Goal: Task Accomplishment & Management: Manage account settings

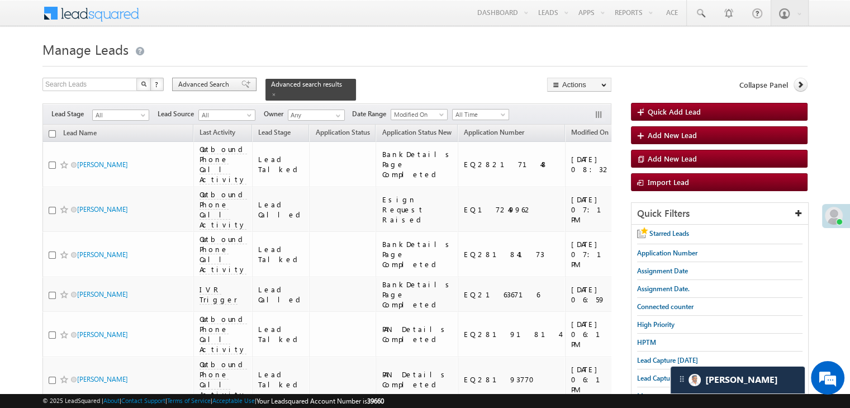
click at [215, 86] on span "Advanced Search" at bounding box center [205, 84] width 54 height 10
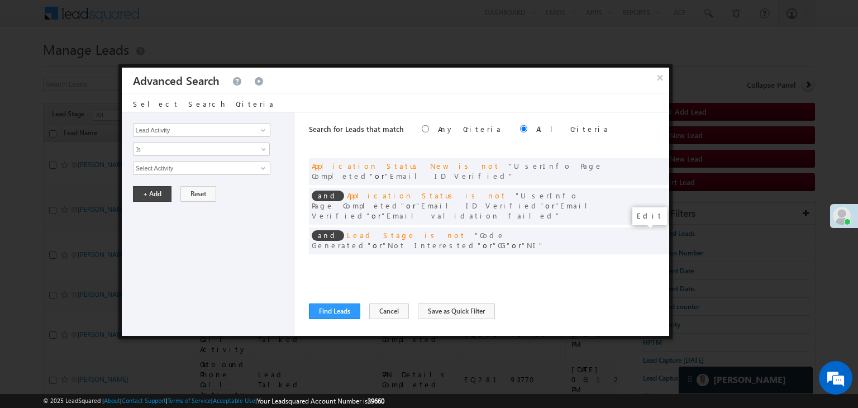
click at [644, 260] on span at bounding box center [644, 264] width 8 height 8
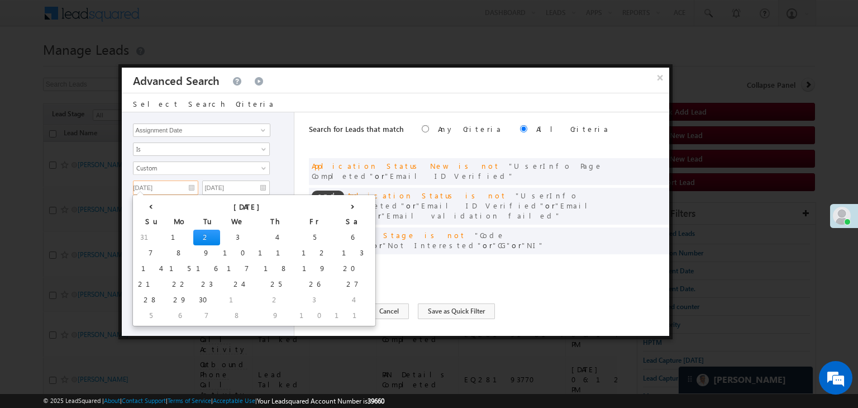
click at [169, 186] on input "[DATE]" at bounding box center [165, 188] width 65 height 15
click at [220, 235] on td "3" at bounding box center [237, 238] width 35 height 16
type input "[DATE]"
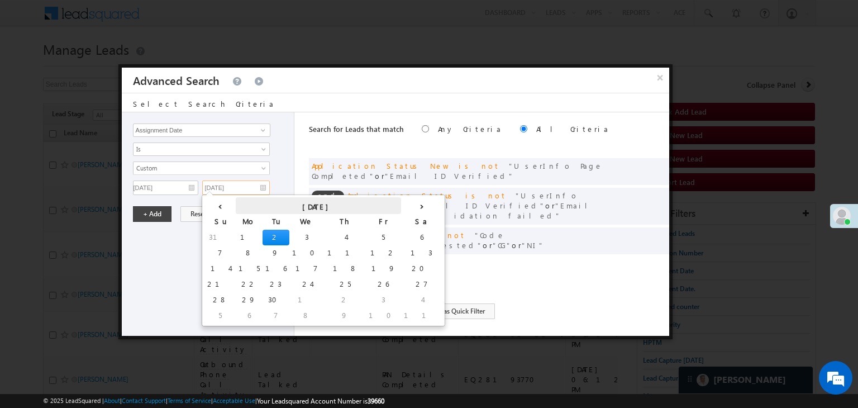
drag, startPoint x: 246, startPoint y: 187, endPoint x: 246, endPoint y: 208, distance: 21.8
click at [247, 187] on input "[DATE]" at bounding box center [236, 188] width 68 height 15
click at [290, 234] on td "3" at bounding box center [307, 238] width 35 height 16
type input "[DATE]"
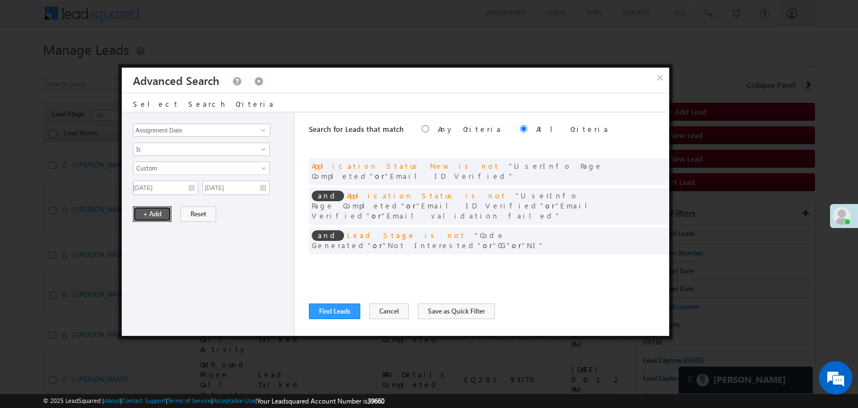
click at [145, 216] on button "+ Add" at bounding box center [152, 214] width 39 height 16
click at [326, 313] on button "Find Leads" at bounding box center [334, 311] width 51 height 16
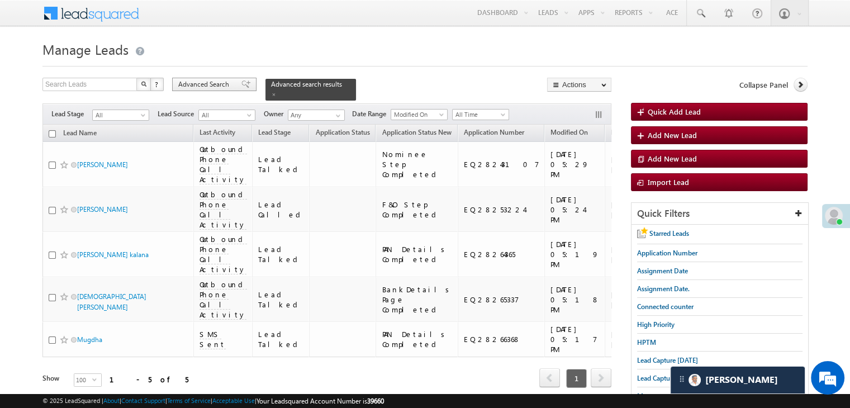
click at [213, 83] on span "Advanced Search" at bounding box center [205, 84] width 54 height 10
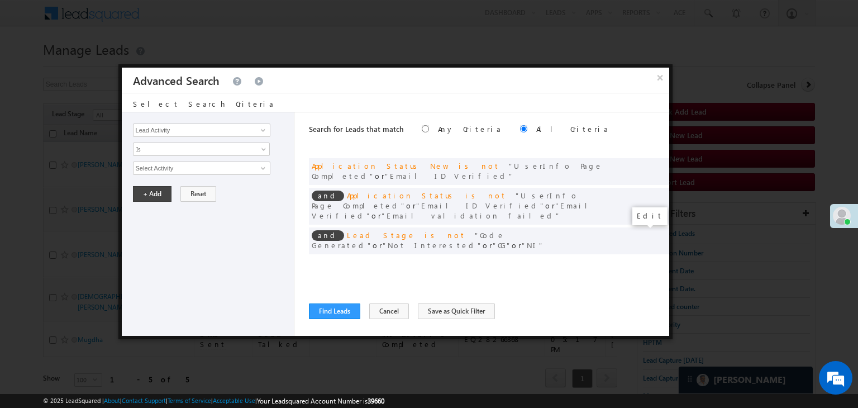
click at [642, 260] on span at bounding box center [644, 264] width 8 height 8
click at [181, 189] on input "[DATE]" at bounding box center [165, 188] width 65 height 15
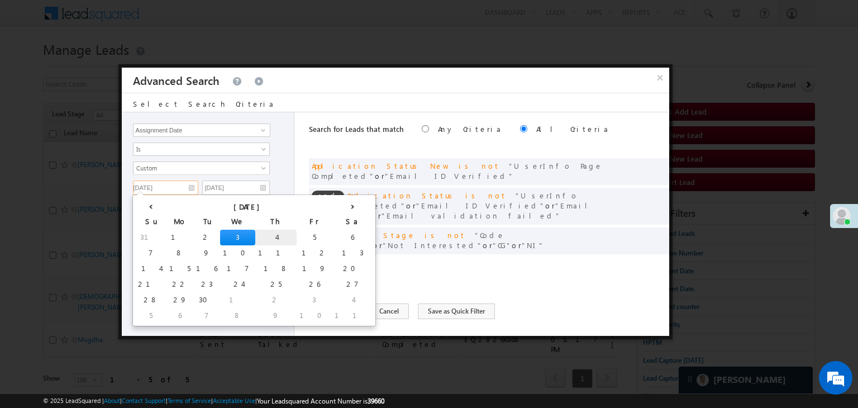
click at [255, 240] on td "4" at bounding box center [275, 238] width 41 height 16
type input "[DATE]"
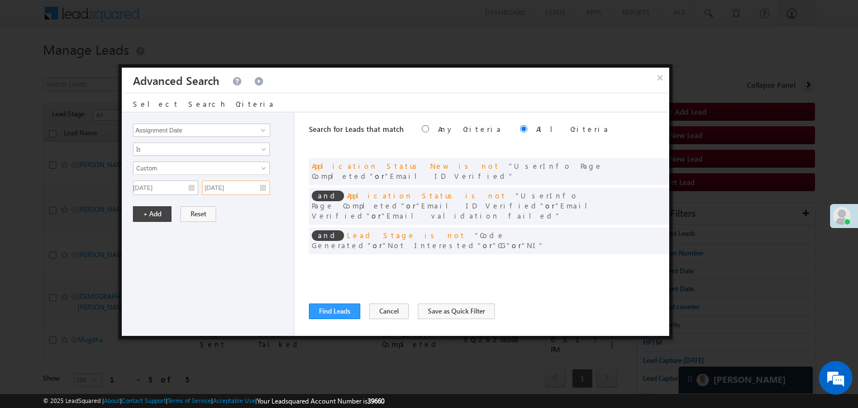
click at [250, 184] on input "[DATE]" at bounding box center [236, 188] width 68 height 15
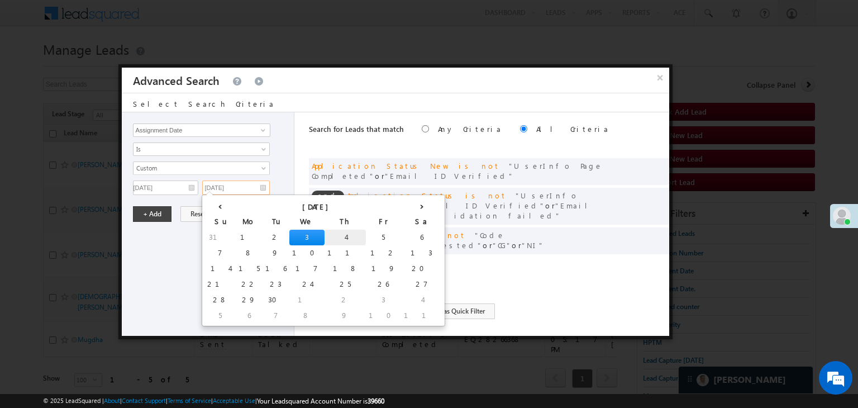
click at [325, 239] on td "4" at bounding box center [345, 238] width 41 height 16
type input "[DATE]"
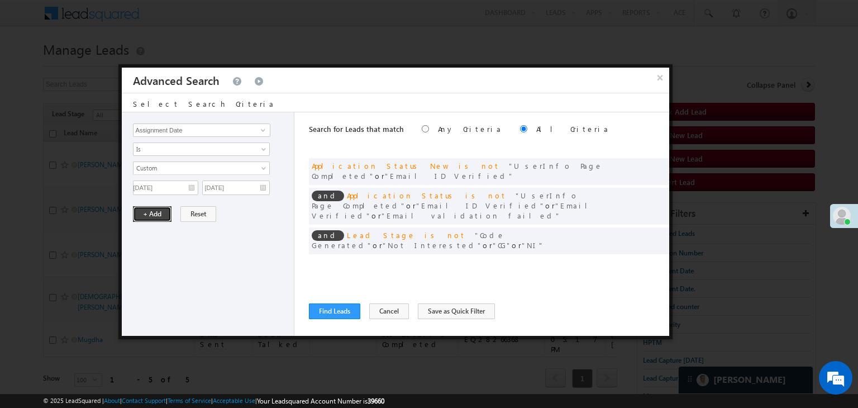
drag, startPoint x: 153, startPoint y: 218, endPoint x: 188, endPoint y: 251, distance: 48.6
click at [153, 219] on button "+ Add" at bounding box center [152, 214] width 39 height 16
click at [325, 318] on button "Find Leads" at bounding box center [334, 311] width 51 height 16
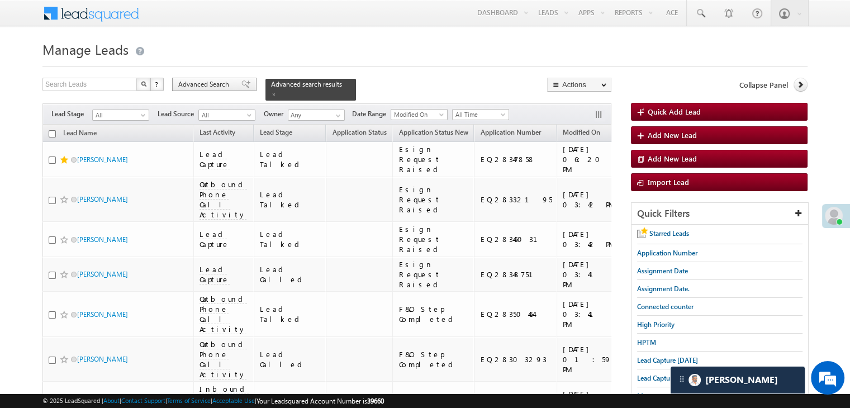
click at [224, 83] on span "Advanced Search" at bounding box center [205, 84] width 54 height 10
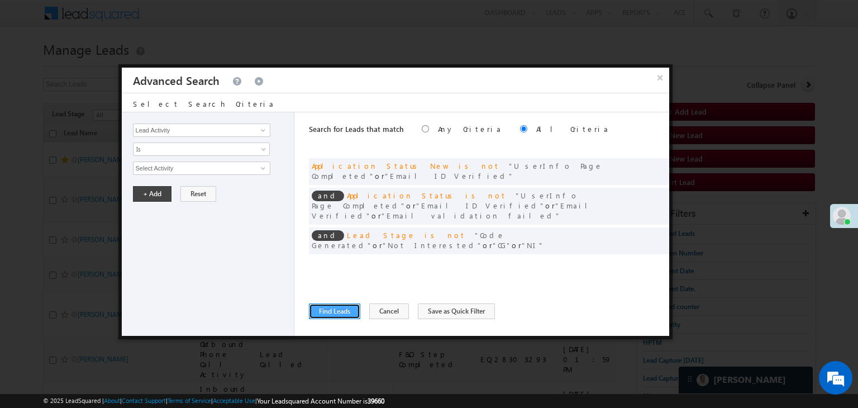
click at [319, 305] on button "Find Leads" at bounding box center [334, 311] width 51 height 16
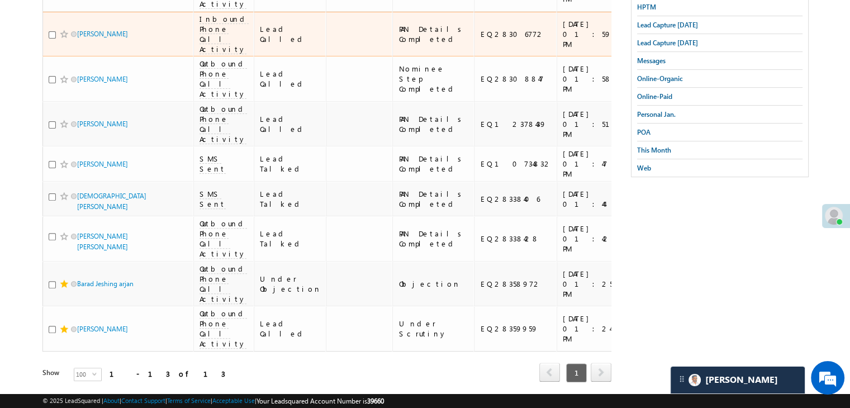
scroll to position [112, 0]
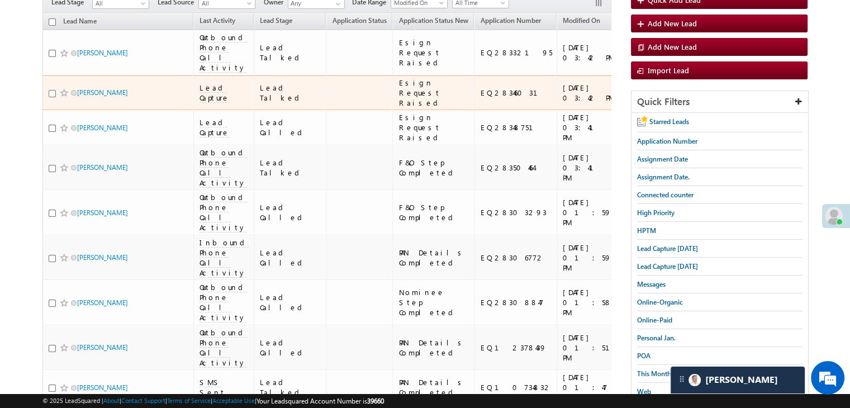
click at [51, 97] on input "checkbox" at bounding box center [52, 93] width 7 height 7
checkbox input "true"
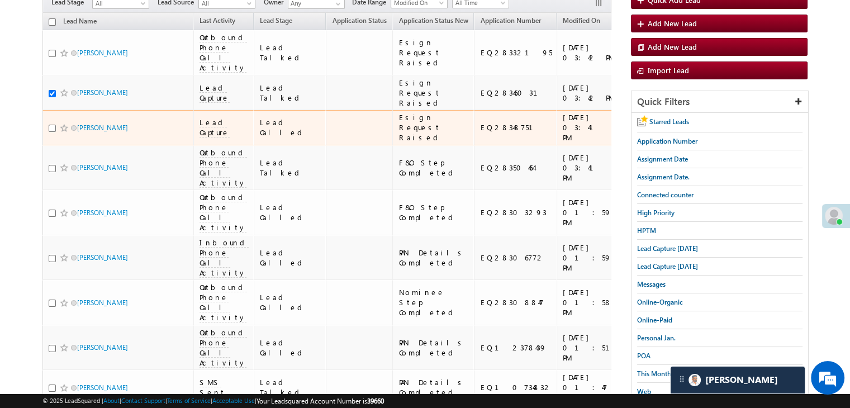
click at [52, 132] on input "checkbox" at bounding box center [52, 128] width 7 height 7
checkbox input "true"
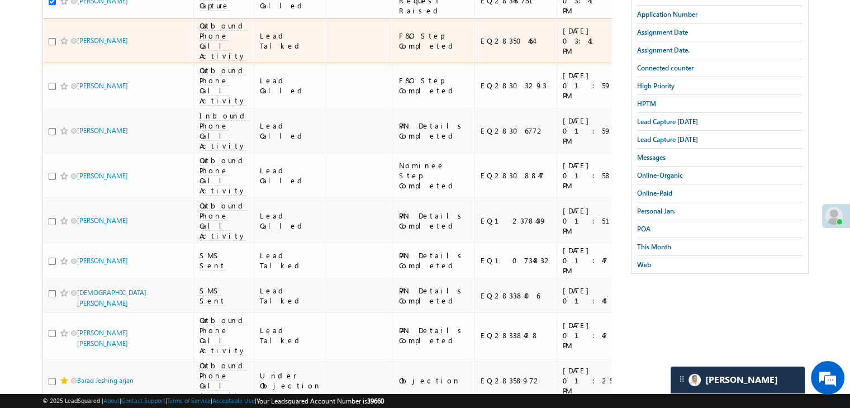
scroll to position [279, 0]
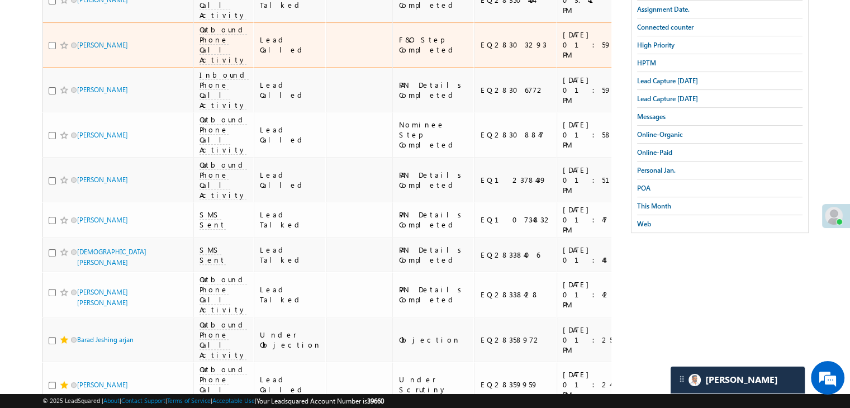
click at [51, 49] on input "checkbox" at bounding box center [52, 45] width 7 height 7
checkbox input "true"
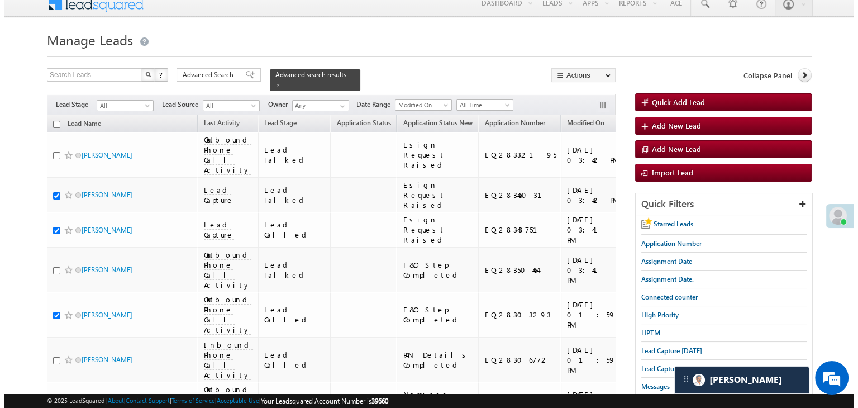
scroll to position [0, 0]
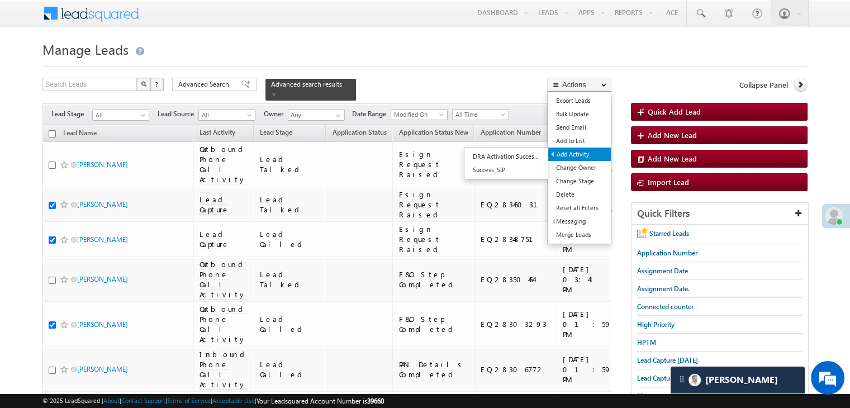
click at [581, 149] on link "Add Activity" at bounding box center [579, 154] width 63 height 13
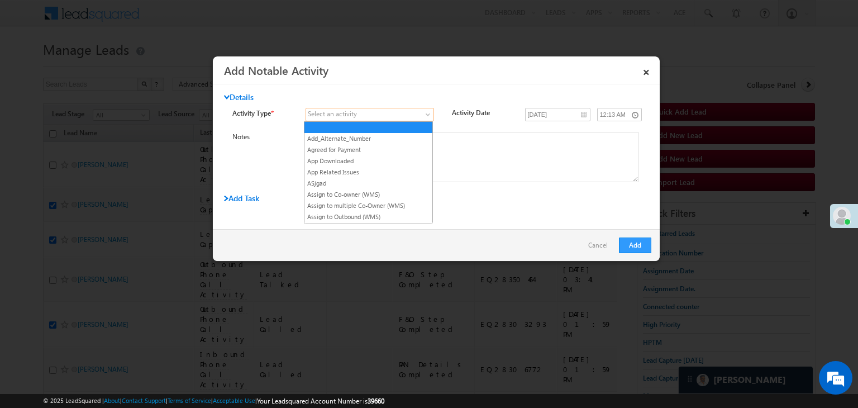
click at [425, 117] on span at bounding box center [429, 116] width 9 height 9
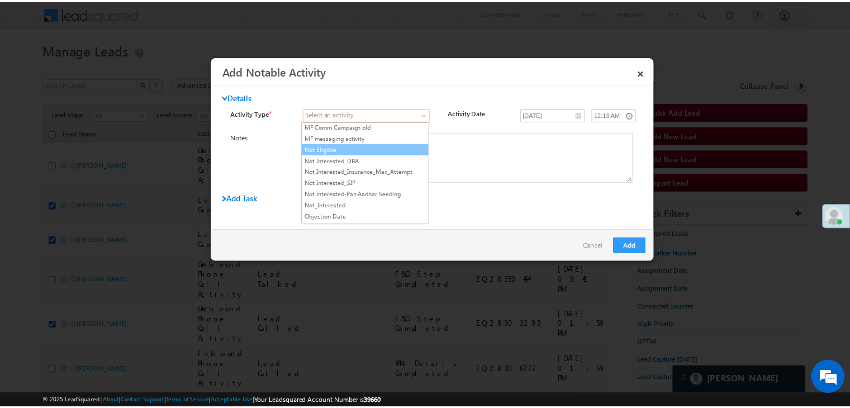
scroll to position [782, 0]
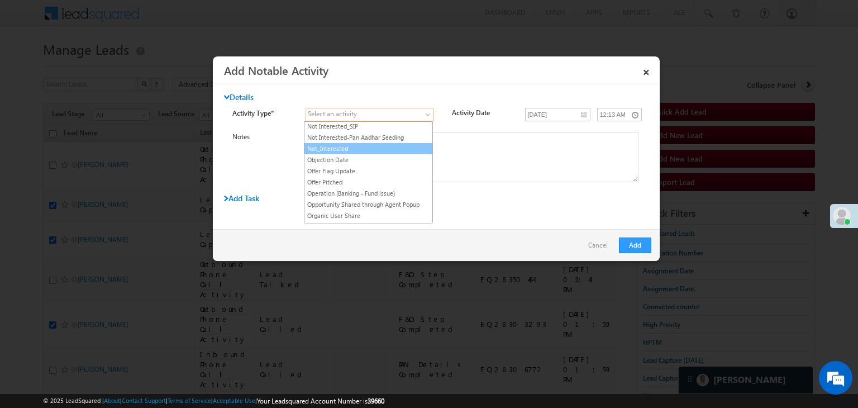
click at [365, 144] on link "Not_Interested" at bounding box center [369, 149] width 128 height 10
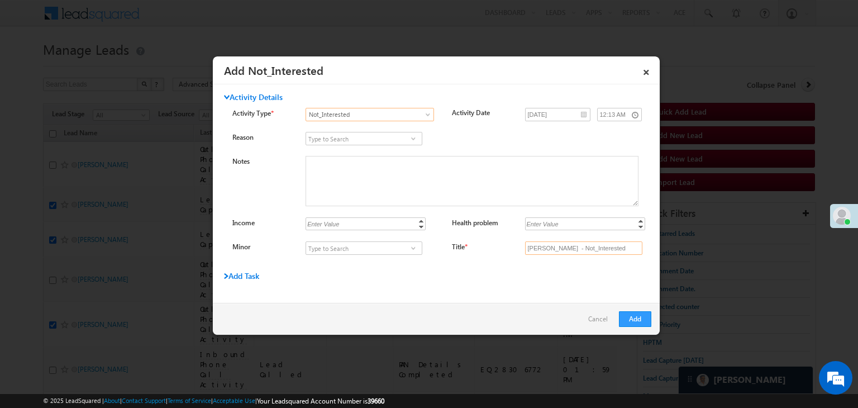
click at [557, 246] on input "Rahul Sutar - Not_Interested" at bounding box center [583, 247] width 117 height 13
click at [557, 246] on input "Title *" at bounding box center [583, 247] width 117 height 13
type input "na"
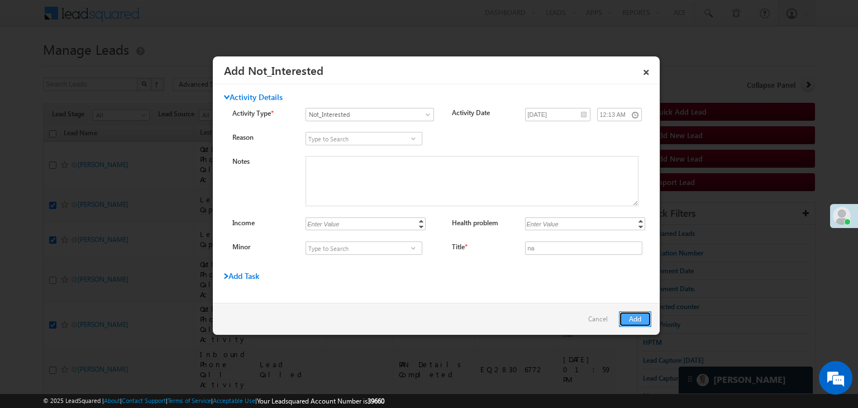
click at [635, 315] on button "Add" at bounding box center [635, 319] width 32 height 16
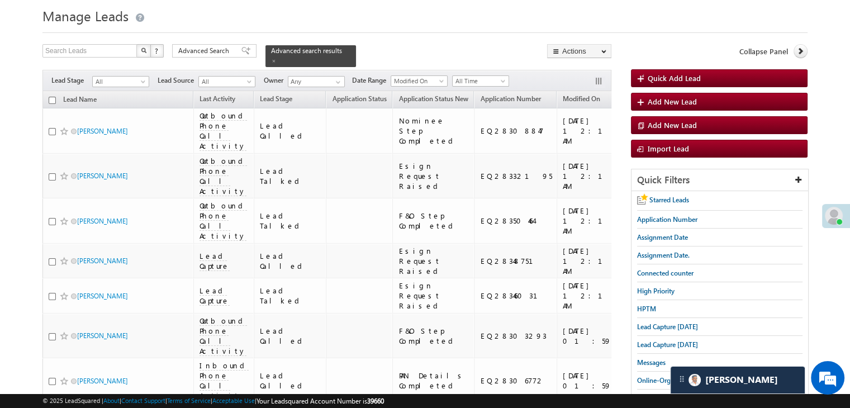
scroll to position [0, 0]
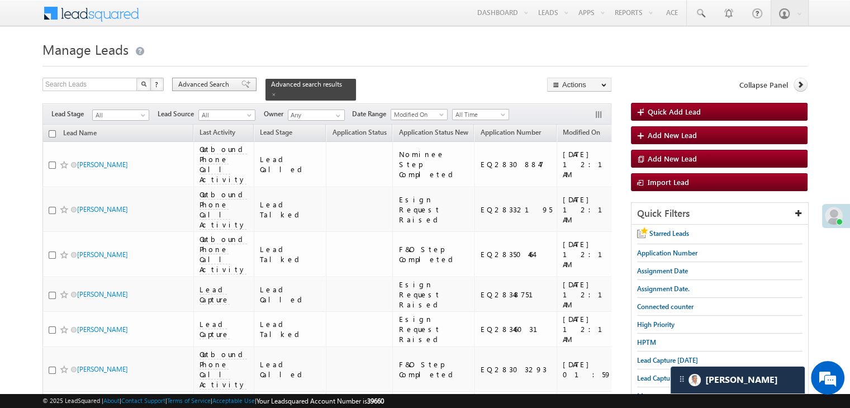
click at [217, 79] on div "Advanced Search" at bounding box center [214, 84] width 84 height 13
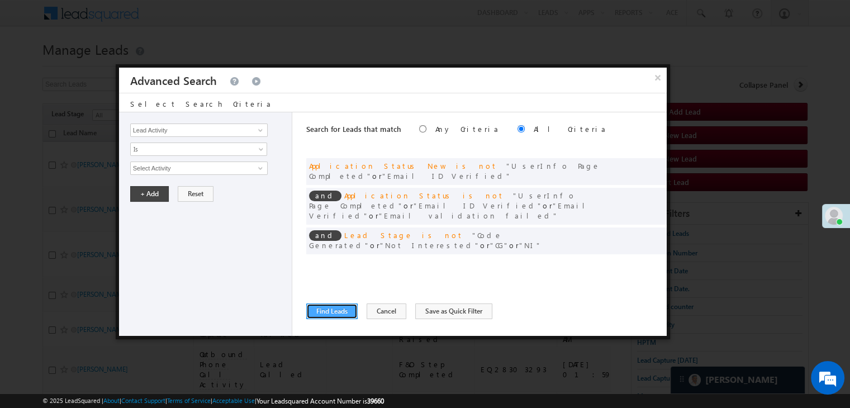
click at [317, 307] on button "Find Leads" at bounding box center [331, 311] width 51 height 16
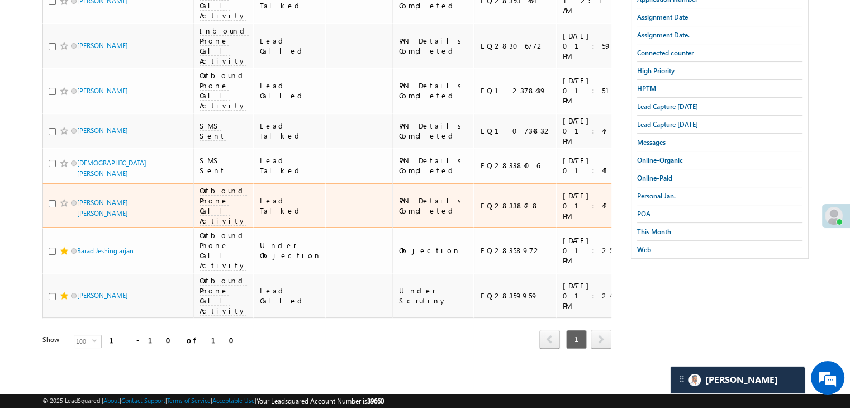
scroll to position [474, 0]
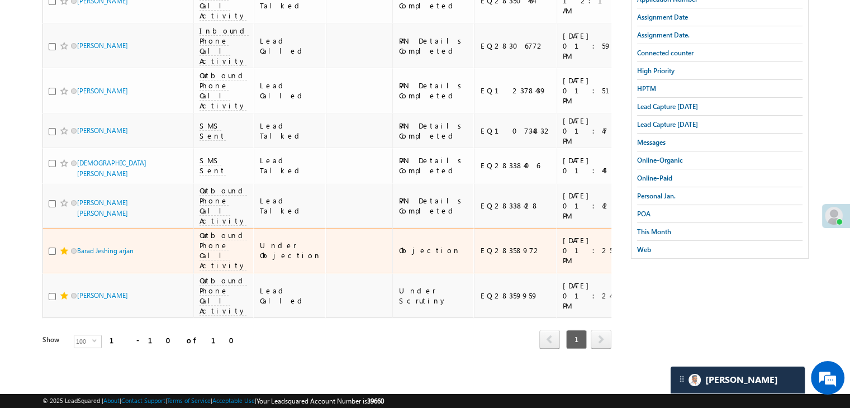
click at [480, 245] on div "EQ28358972" at bounding box center [516, 250] width 72 height 10
copy div "EQ28358972"
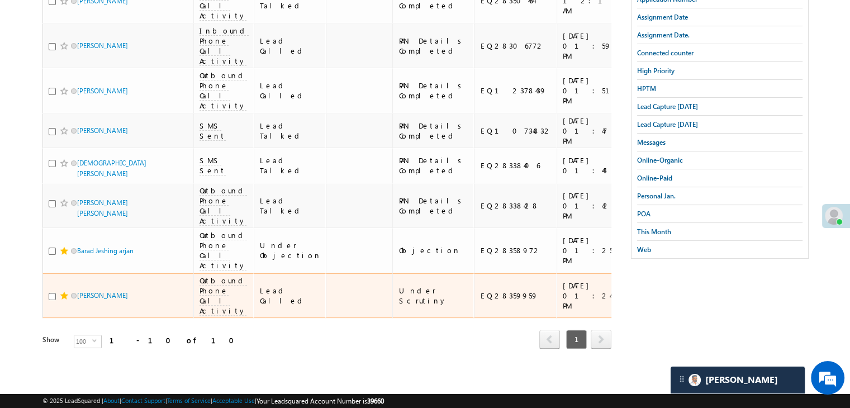
click at [480, 291] on div "EQ28359959" at bounding box center [516, 296] width 72 height 10
copy div "EQ28359959"
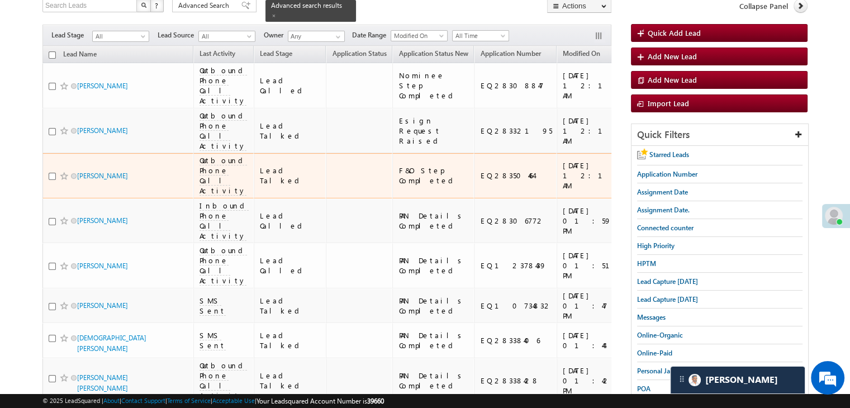
scroll to position [27, 0]
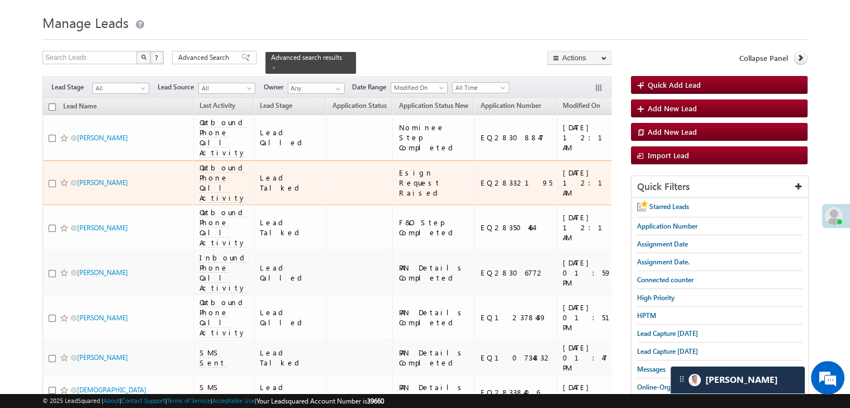
click at [50, 187] on input "checkbox" at bounding box center [52, 183] width 7 height 7
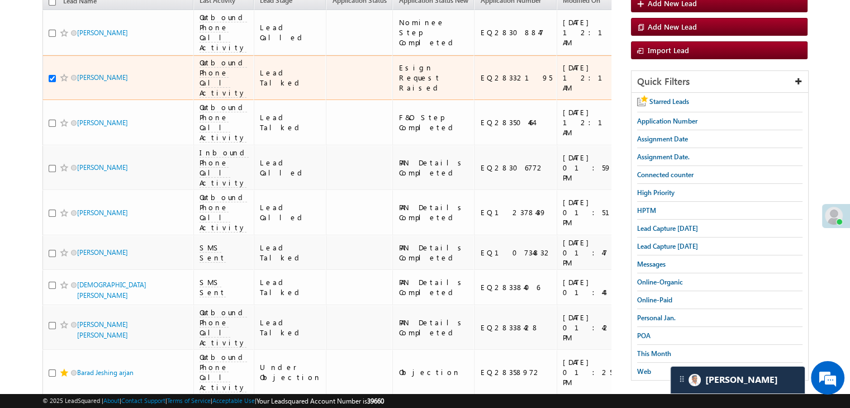
scroll to position [139, 0]
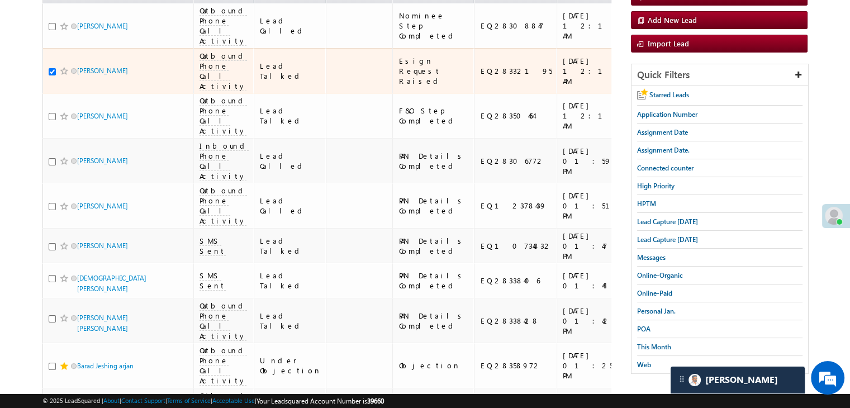
click at [50, 75] on input "checkbox" at bounding box center [52, 71] width 7 height 7
checkbox input "false"
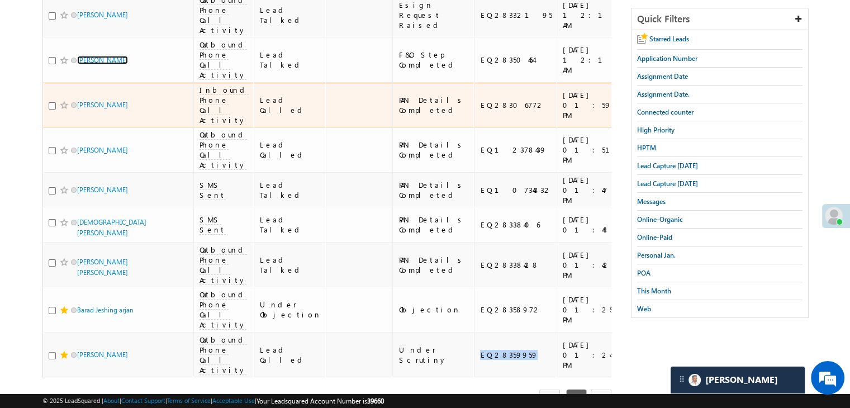
scroll to position [0, 0]
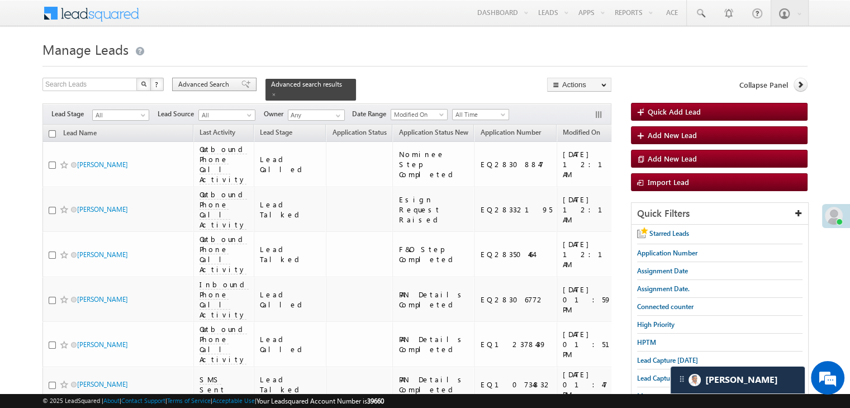
click at [241, 84] on span at bounding box center [245, 84] width 9 height 8
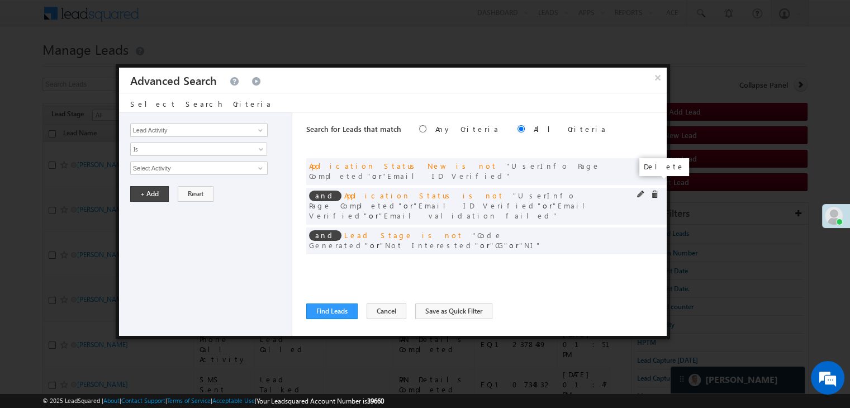
click at [655, 191] on span at bounding box center [655, 195] width 8 height 8
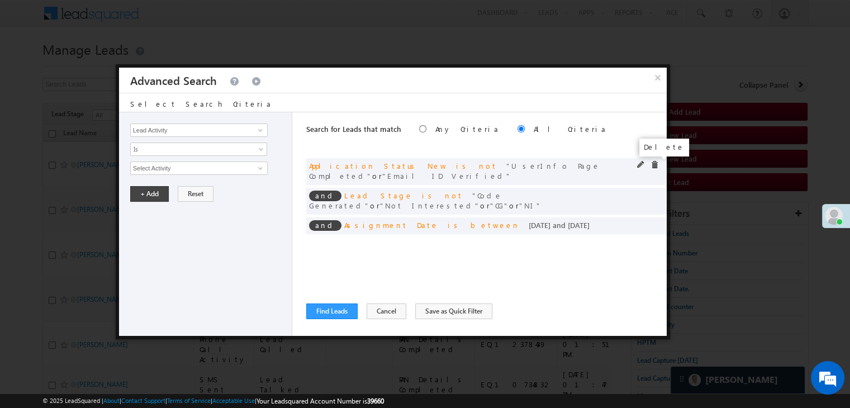
click at [655, 163] on span at bounding box center [655, 165] width 8 height 8
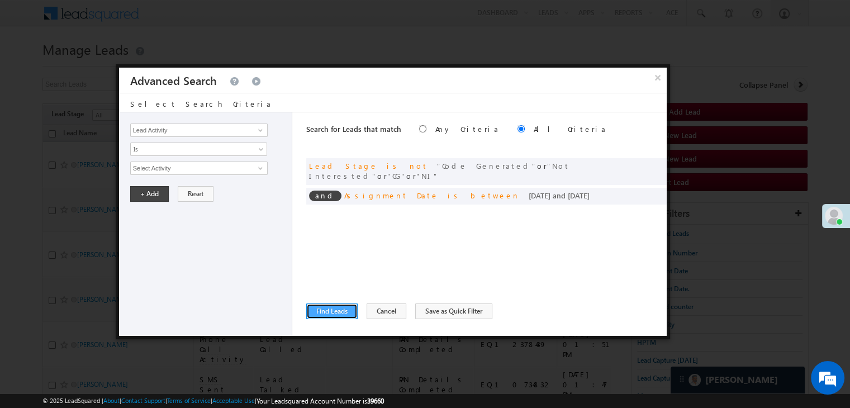
click at [350, 311] on button "Find Leads" at bounding box center [331, 311] width 51 height 16
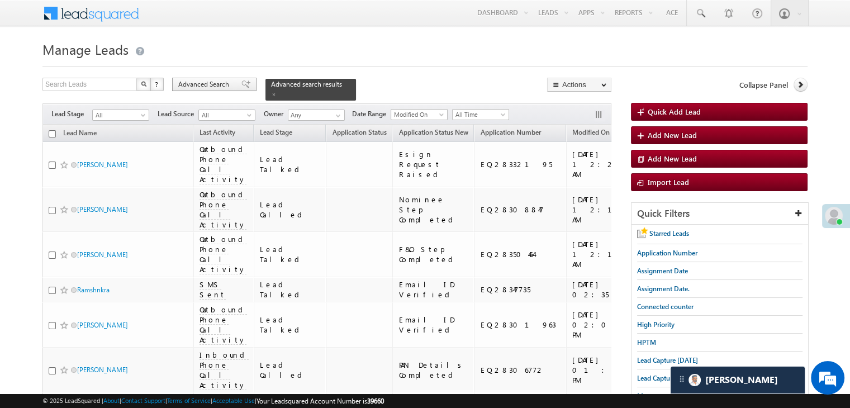
click at [204, 86] on span "Advanced Search" at bounding box center [205, 84] width 54 height 10
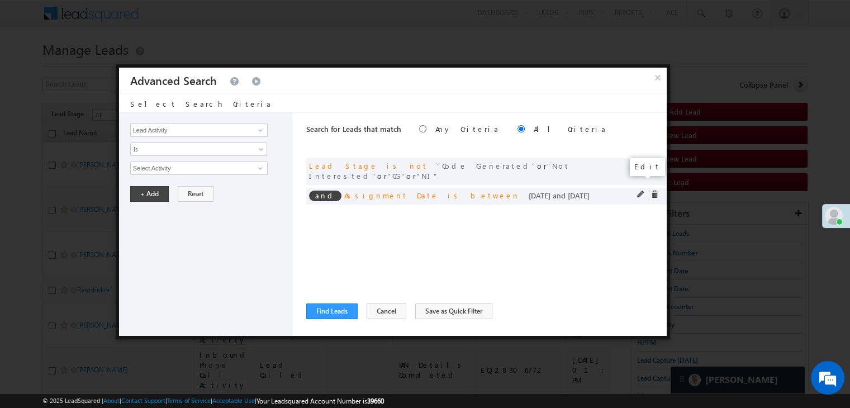
click at [637, 191] on span at bounding box center [641, 195] width 8 height 8
click at [182, 184] on input "[DATE]" at bounding box center [162, 188] width 65 height 15
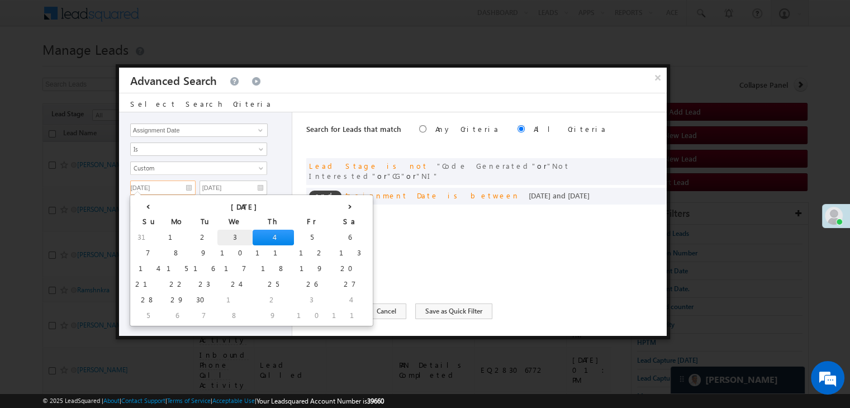
click at [217, 233] on td "3" at bounding box center [234, 238] width 35 height 16
type input "[DATE]"
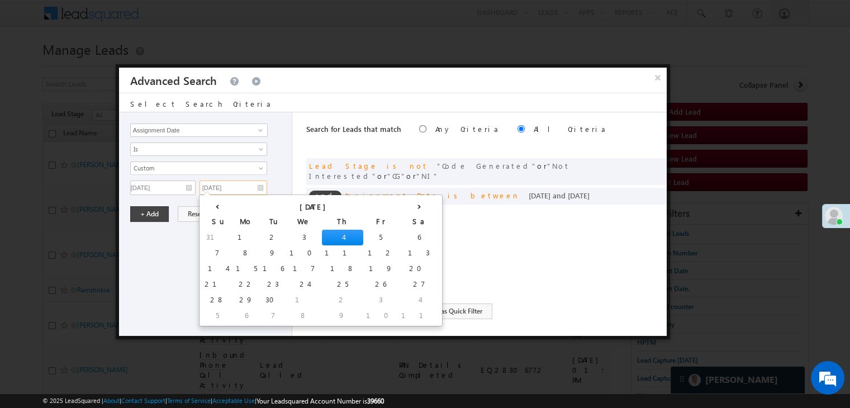
click at [239, 182] on input "[DATE]" at bounding box center [234, 188] width 68 height 15
click at [287, 234] on td "3" at bounding box center [304, 238] width 35 height 16
type input "[DATE]"
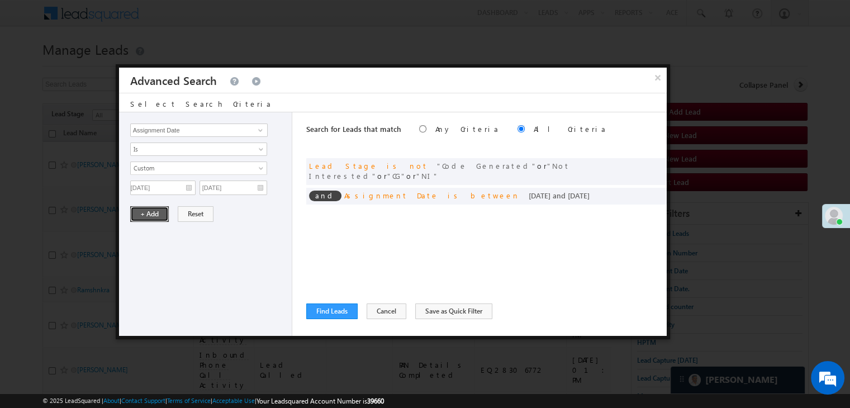
click at [158, 213] on button "+ Add" at bounding box center [149, 214] width 39 height 16
click at [333, 307] on button "Find Leads" at bounding box center [331, 311] width 51 height 16
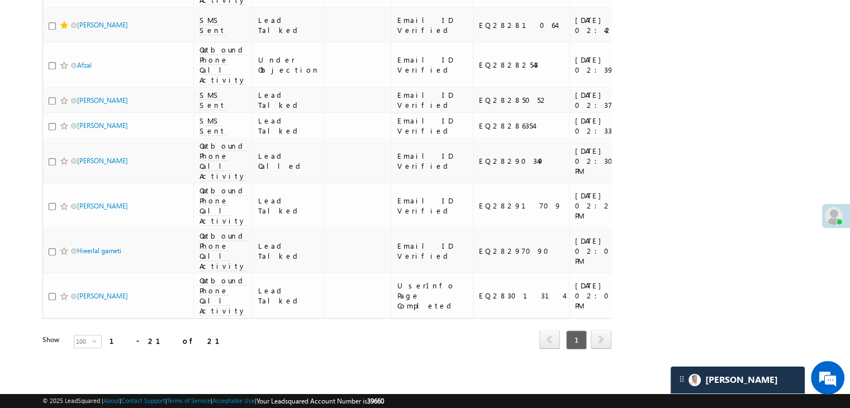
scroll to position [782, 0]
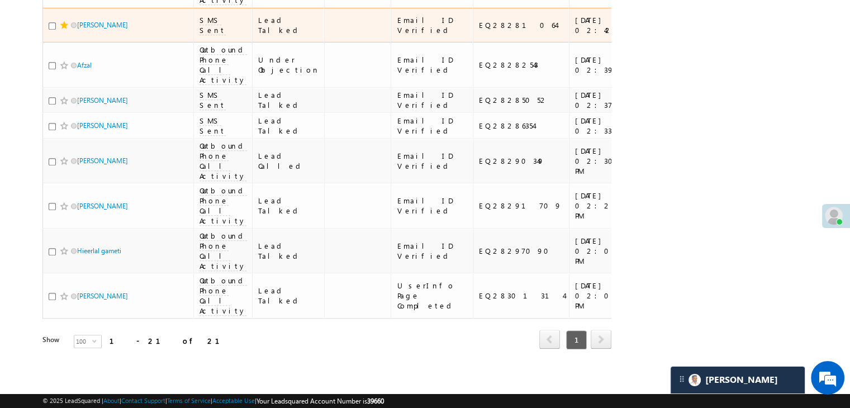
click at [479, 30] on div "EQ28281064" at bounding box center [521, 25] width 85 height 10
copy div "EQ28281064"
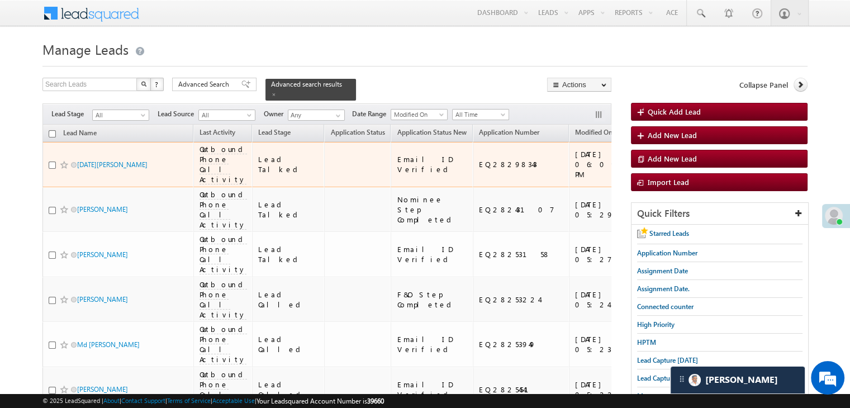
scroll to position [168, 0]
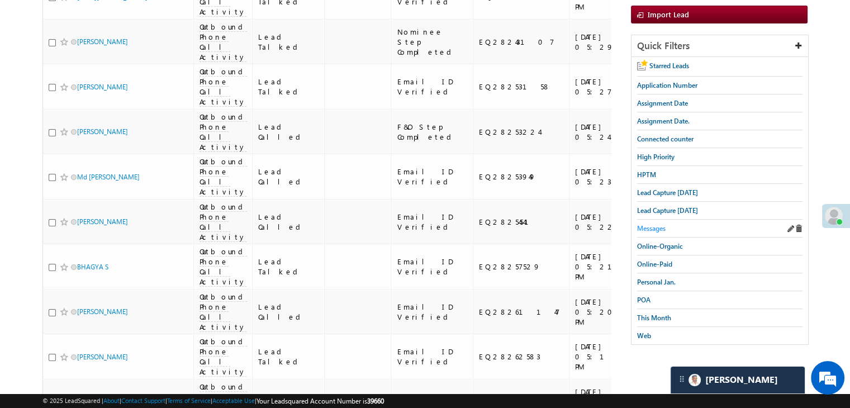
click at [647, 224] on span "Messages" at bounding box center [651, 228] width 29 height 8
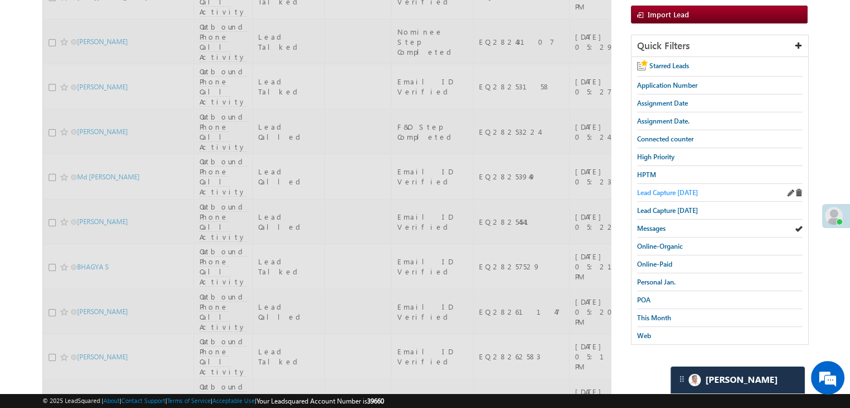
click at [665, 190] on span "Lead Capture [DATE]" at bounding box center [667, 192] width 61 height 8
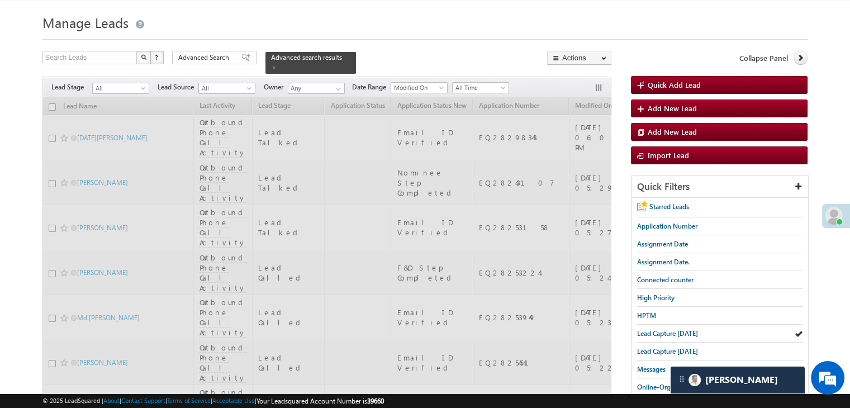
scroll to position [0, 0]
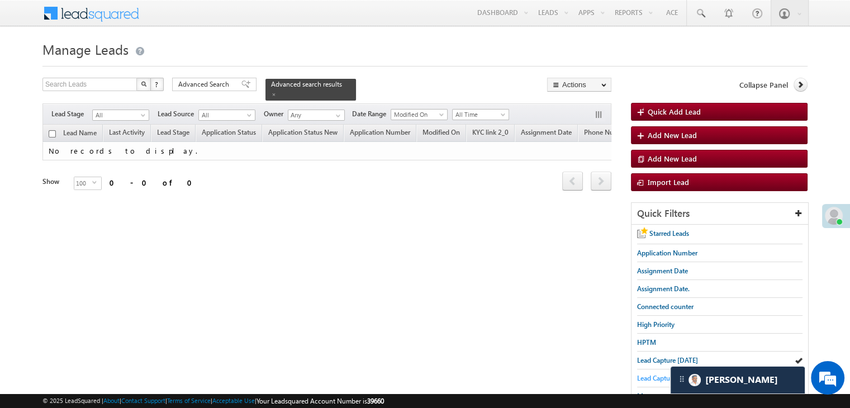
click at [644, 374] on span "Lead Capture [DATE]" at bounding box center [667, 378] width 61 height 8
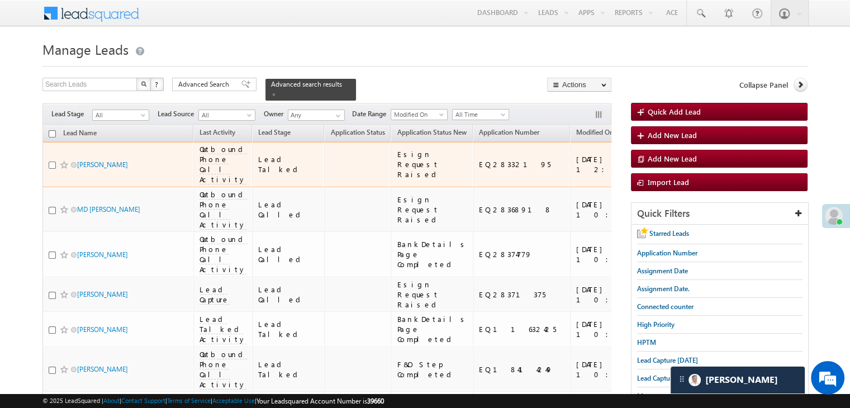
click at [54, 167] on input "checkbox" at bounding box center [52, 165] width 7 height 7
checkbox input "true"
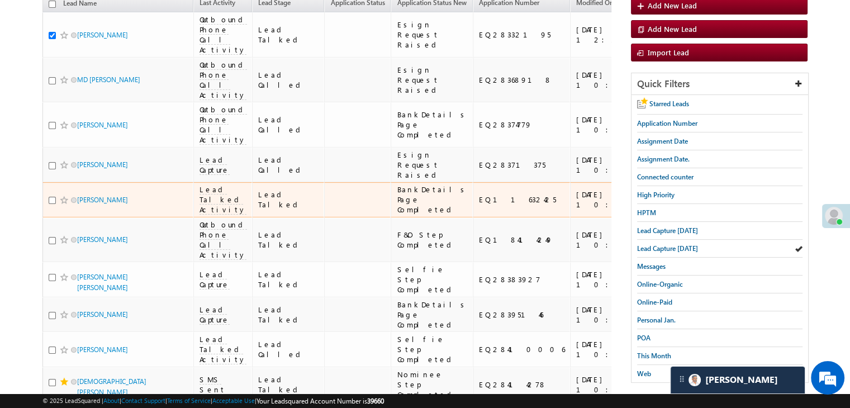
scroll to position [112, 0]
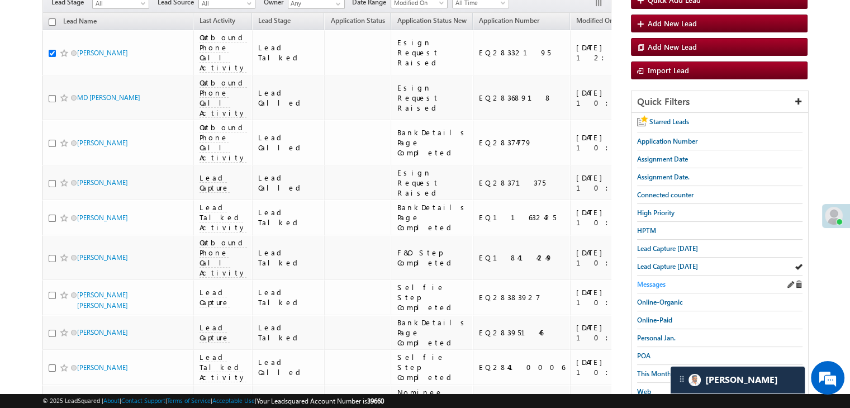
click at [655, 280] on span "Messages" at bounding box center [651, 284] width 29 height 8
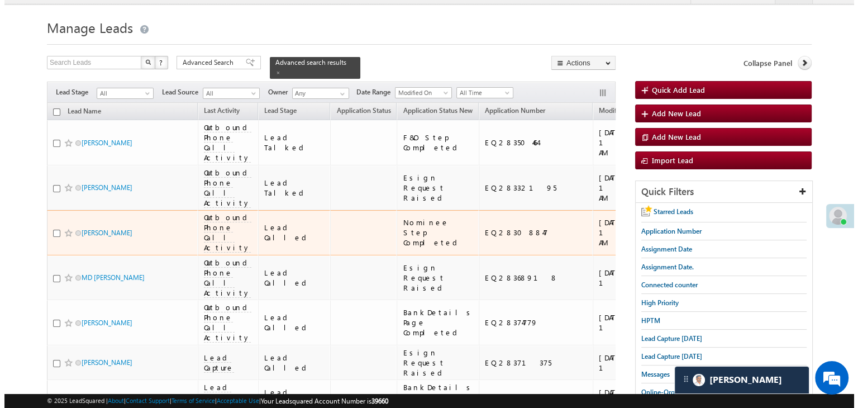
scroll to position [0, 0]
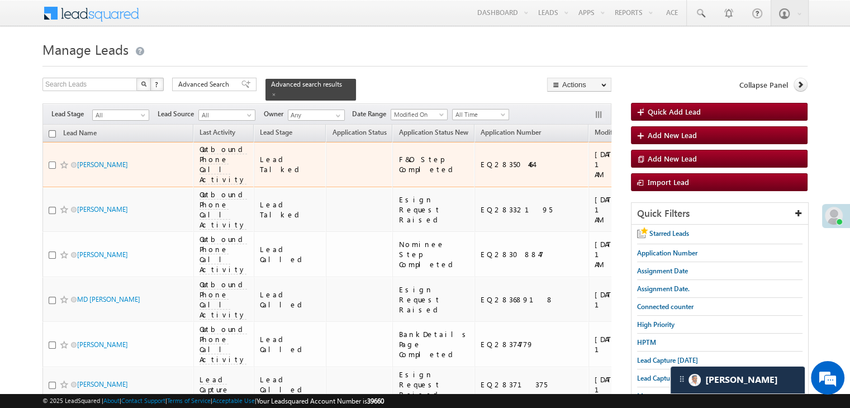
click at [52, 169] on input "checkbox" at bounding box center [52, 165] width 7 height 7
checkbox input "true"
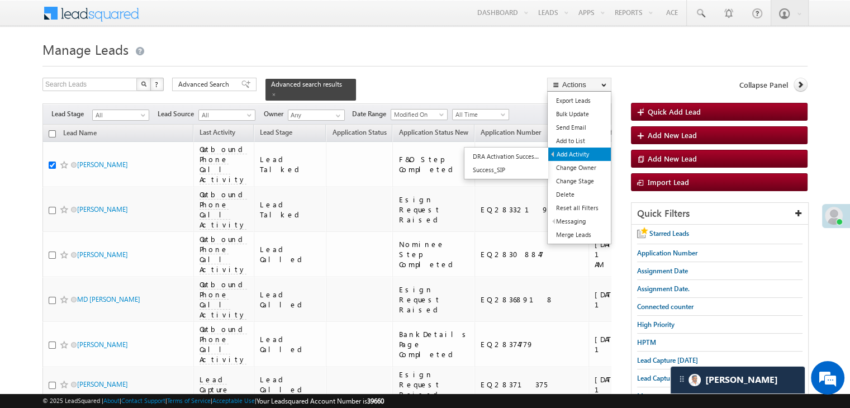
click at [570, 154] on link "Add Activity" at bounding box center [579, 154] width 63 height 13
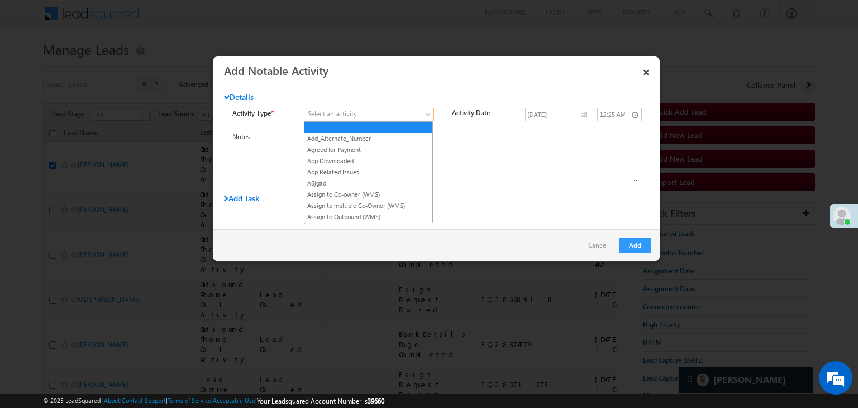
click at [382, 114] on span at bounding box center [363, 115] width 114 height 10
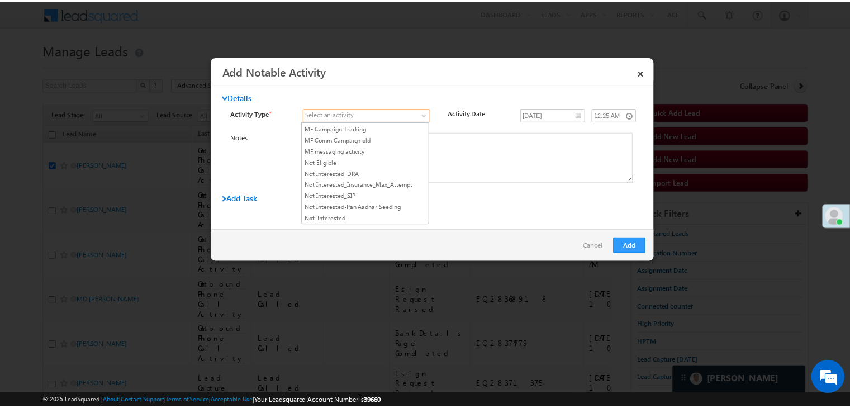
scroll to position [727, 0]
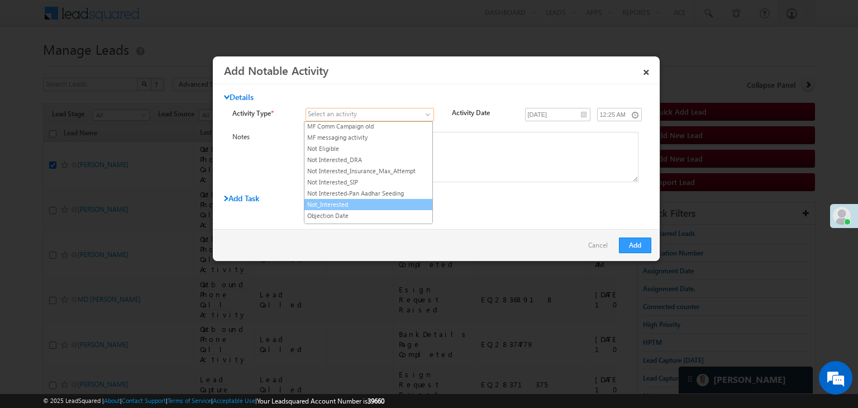
click at [358, 200] on link "Not_Interested" at bounding box center [369, 205] width 128 height 10
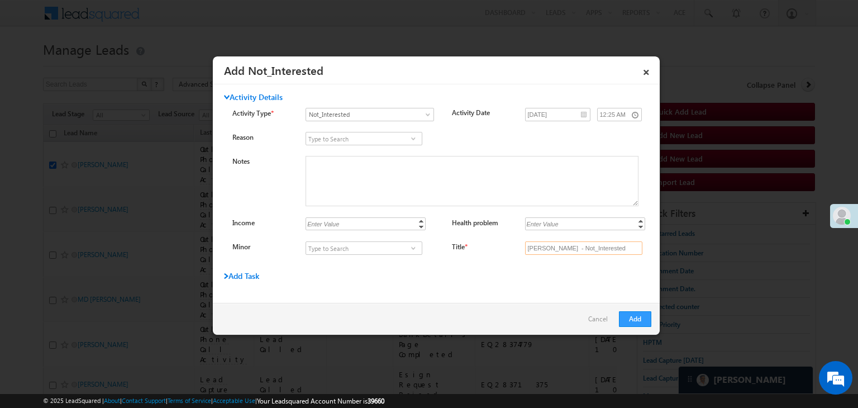
click at [597, 245] on input "Amar jyoti - Not_Interested" at bounding box center [583, 247] width 117 height 13
click at [599, 245] on input "Title *" at bounding box center [583, 247] width 117 height 13
type input "na"
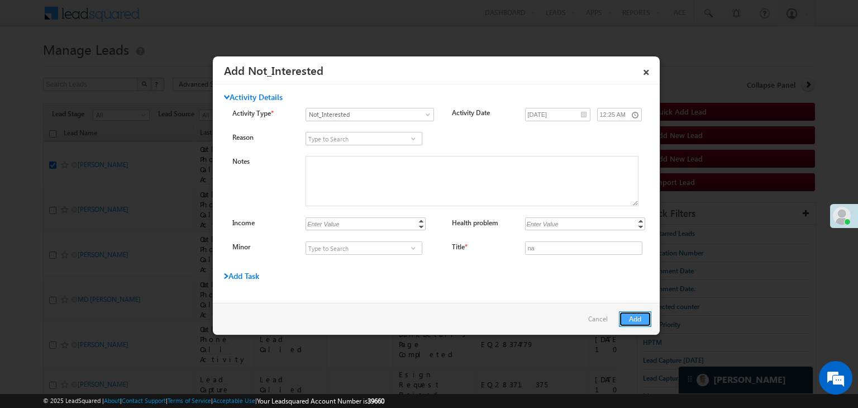
click at [646, 319] on button "Add" at bounding box center [635, 319] width 32 height 16
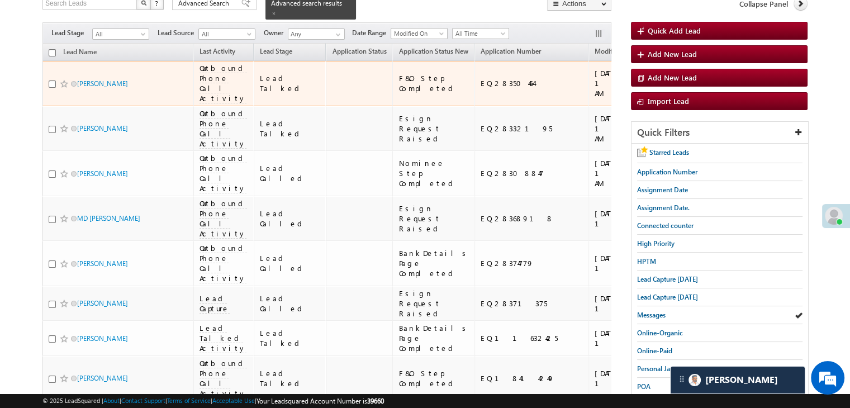
scroll to position [168, 0]
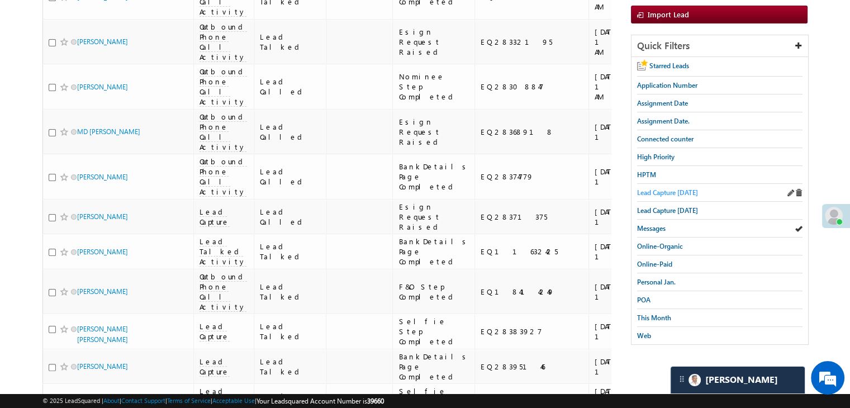
click at [670, 188] on span "Lead Capture [DATE]" at bounding box center [667, 192] width 61 height 8
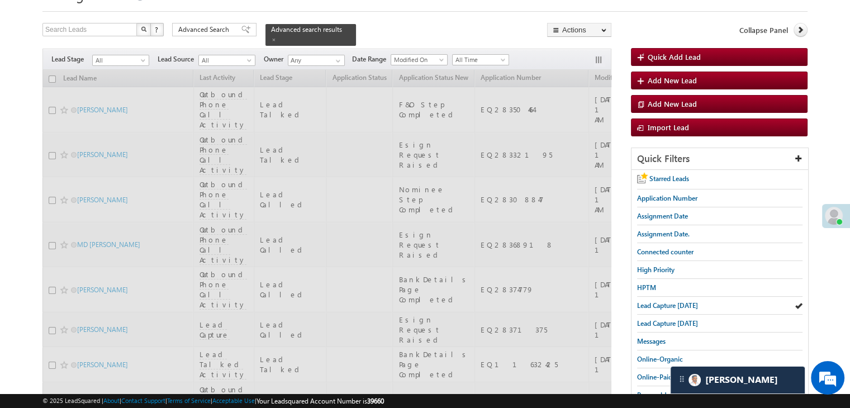
scroll to position [0, 0]
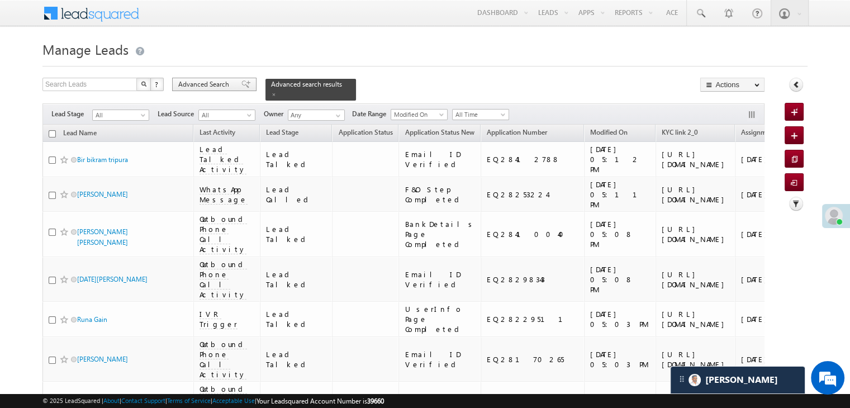
click at [221, 80] on span "Advanced Search" at bounding box center [205, 84] width 54 height 10
